Goal: Task Accomplishment & Management: Use online tool/utility

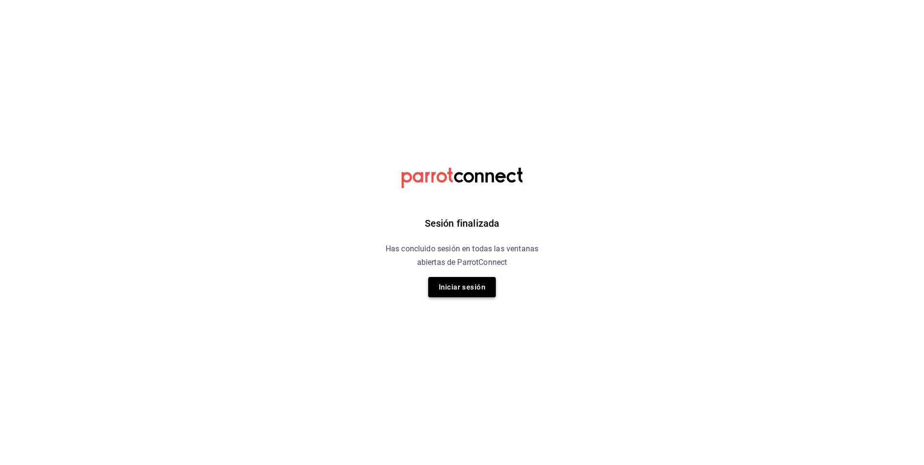
click at [465, 290] on button "Iniciar sesión" at bounding box center [462, 287] width 68 height 20
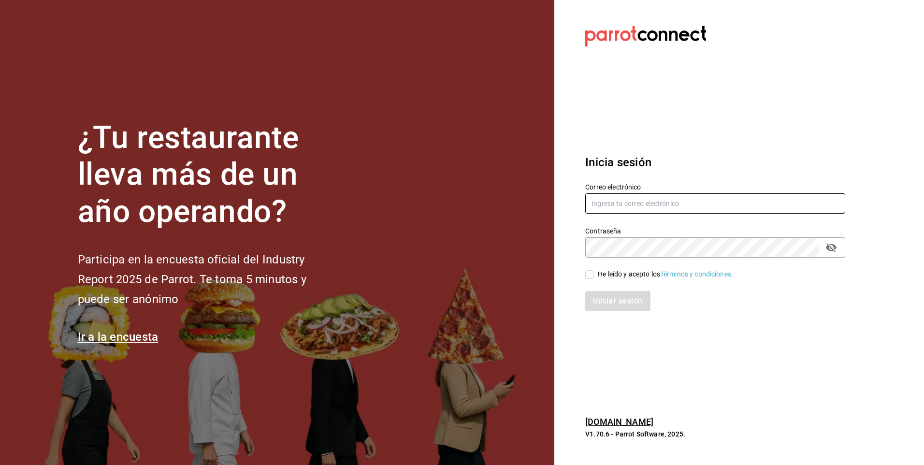
click at [613, 204] on input "text" at bounding box center [716, 203] width 260 height 20
type input "[EMAIL_ADDRESS][DOMAIN_NAME]"
click at [591, 276] on input "He leído y acepto los Términos y condiciones." at bounding box center [590, 274] width 9 height 9
checkbox input "true"
click at [627, 304] on button "Iniciar sesión" at bounding box center [619, 301] width 66 height 20
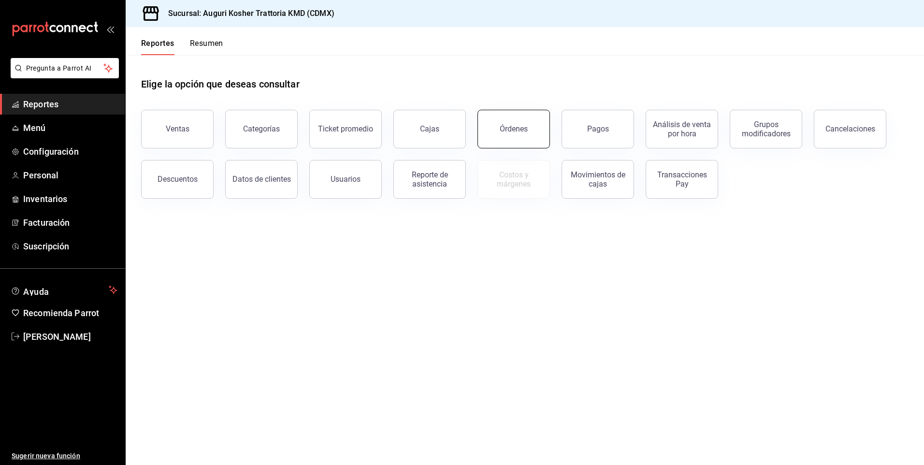
click at [512, 130] on div "Órdenes" at bounding box center [514, 128] width 28 height 9
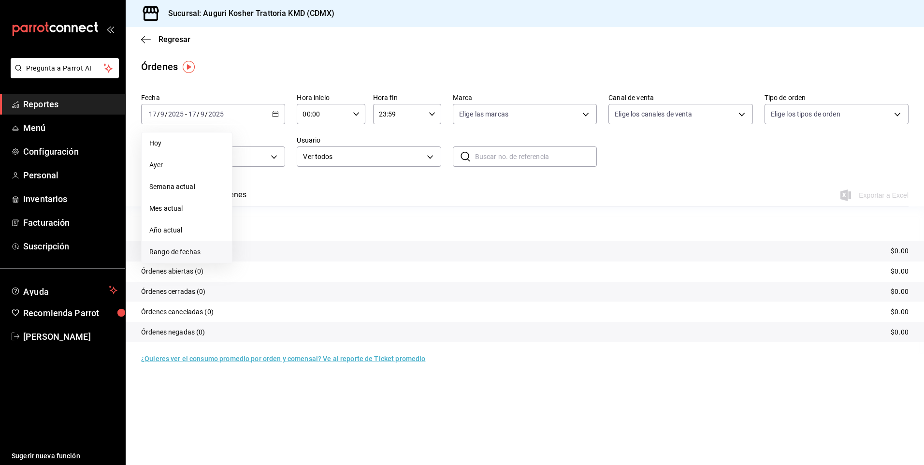
click at [181, 252] on span "Rango de fechas" at bounding box center [186, 252] width 75 height 10
click at [307, 199] on abbr "11" at bounding box center [304, 199] width 6 height 7
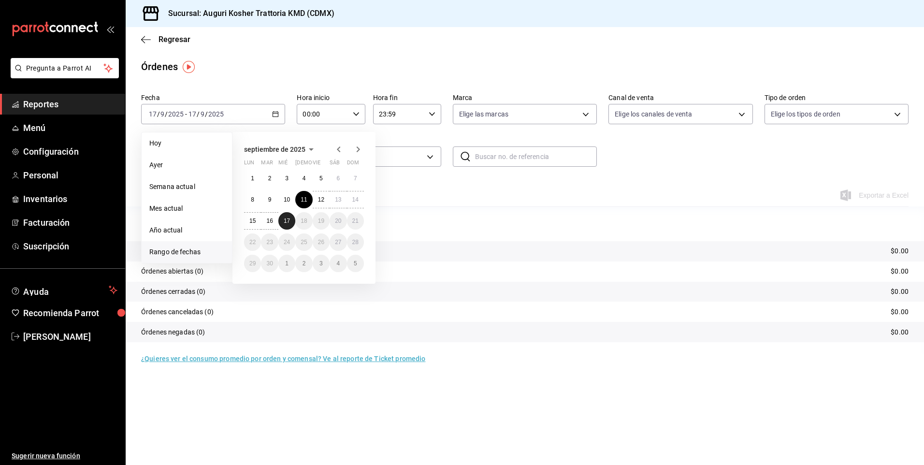
click at [286, 220] on abbr "17" at bounding box center [287, 221] width 6 height 7
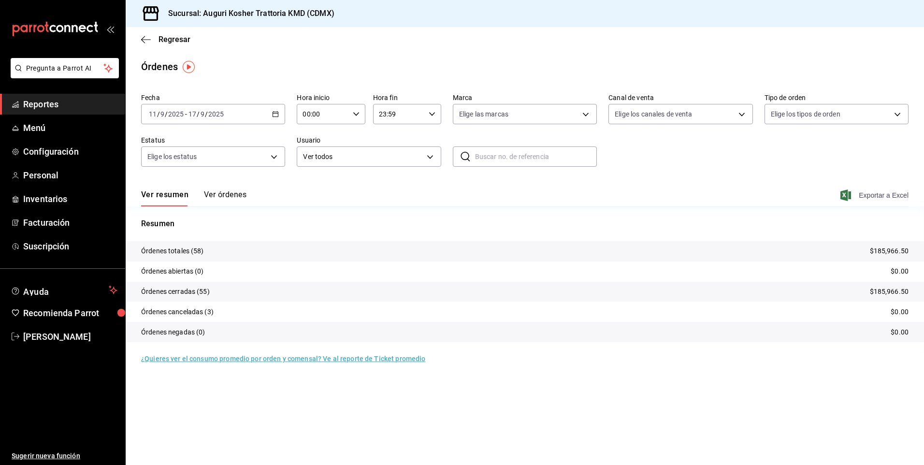
click at [881, 193] on span "Exportar a Excel" at bounding box center [876, 196] width 66 height 12
click at [144, 40] on icon "button" at bounding box center [146, 39] width 10 height 0
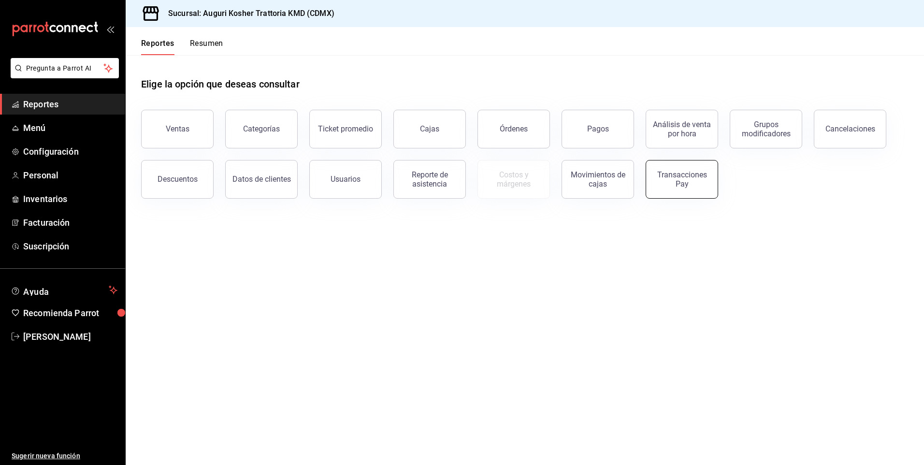
click at [679, 182] on div "Transacciones Pay" at bounding box center [682, 179] width 60 height 18
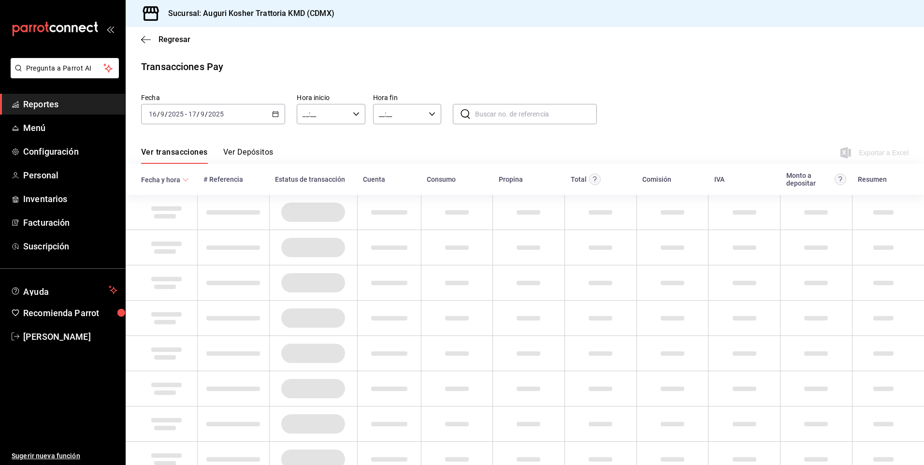
type input "00:00"
type input "23:59"
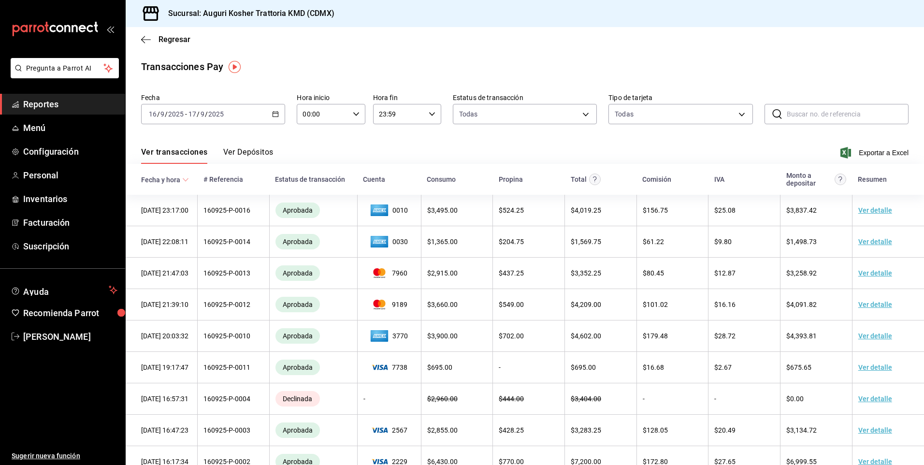
click at [205, 114] on span "/" at bounding box center [206, 114] width 3 height 8
click at [179, 252] on span "Rango de fechas" at bounding box center [186, 252] width 75 height 10
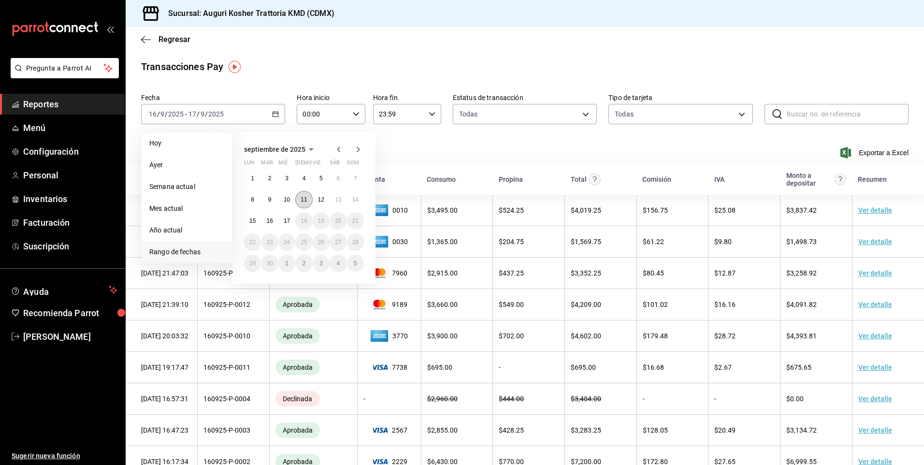
click at [309, 198] on button "11" at bounding box center [303, 199] width 17 height 17
click at [289, 219] on abbr "17" at bounding box center [287, 221] width 6 height 7
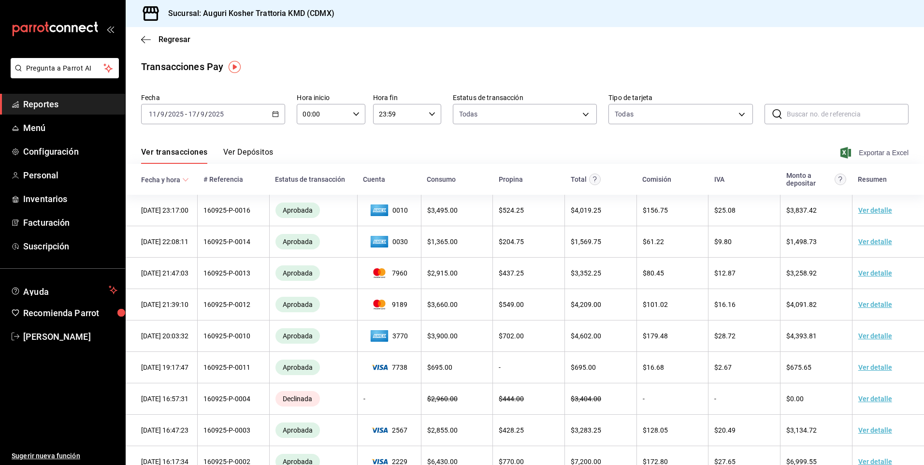
click at [881, 153] on span "Exportar a Excel" at bounding box center [876, 153] width 66 height 12
